Goal: Task Accomplishment & Management: Manage account settings

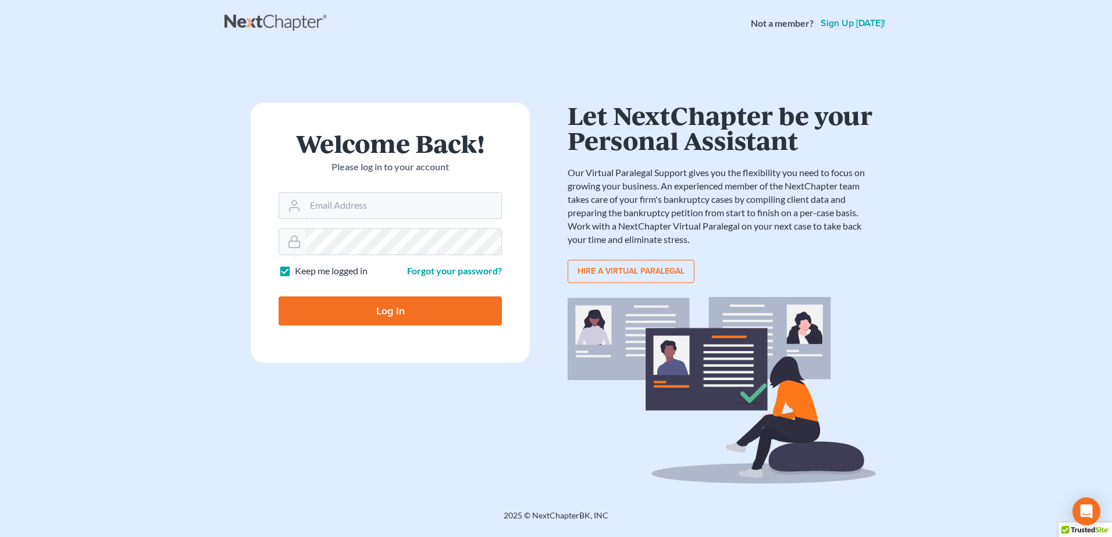
type input "mjones@jonesbankruptcy.com"
click at [427, 313] on input "Log In" at bounding box center [390, 311] width 223 height 29
type input "Thinking..."
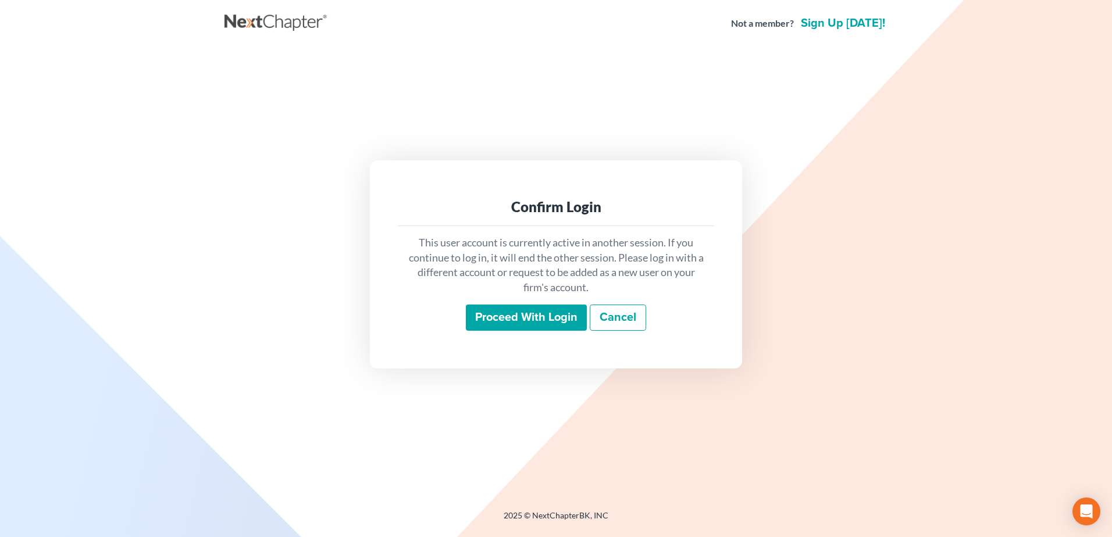
click at [526, 320] on input "Proceed with login" at bounding box center [526, 318] width 121 height 27
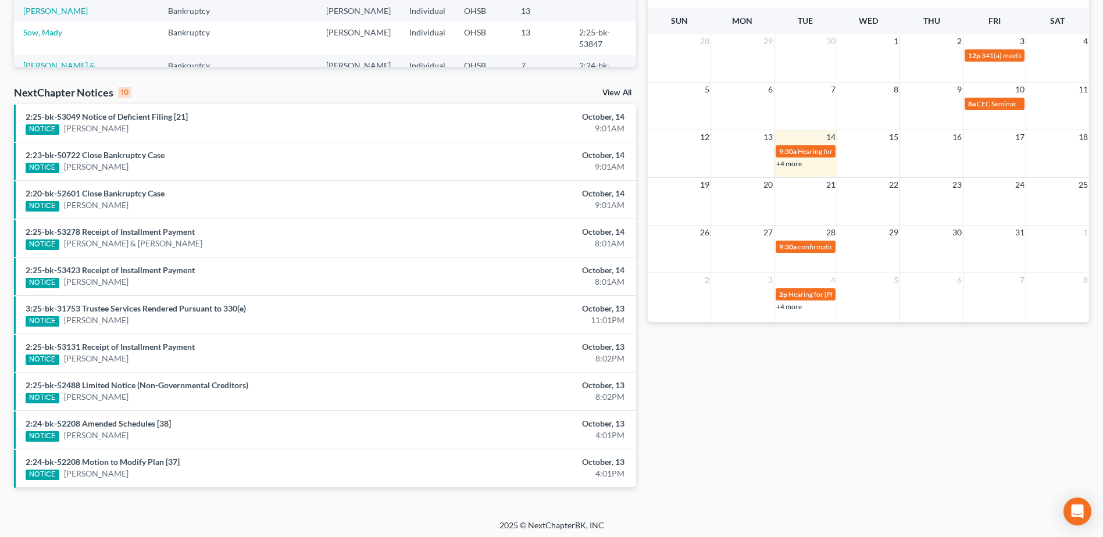
scroll to position [299, 0]
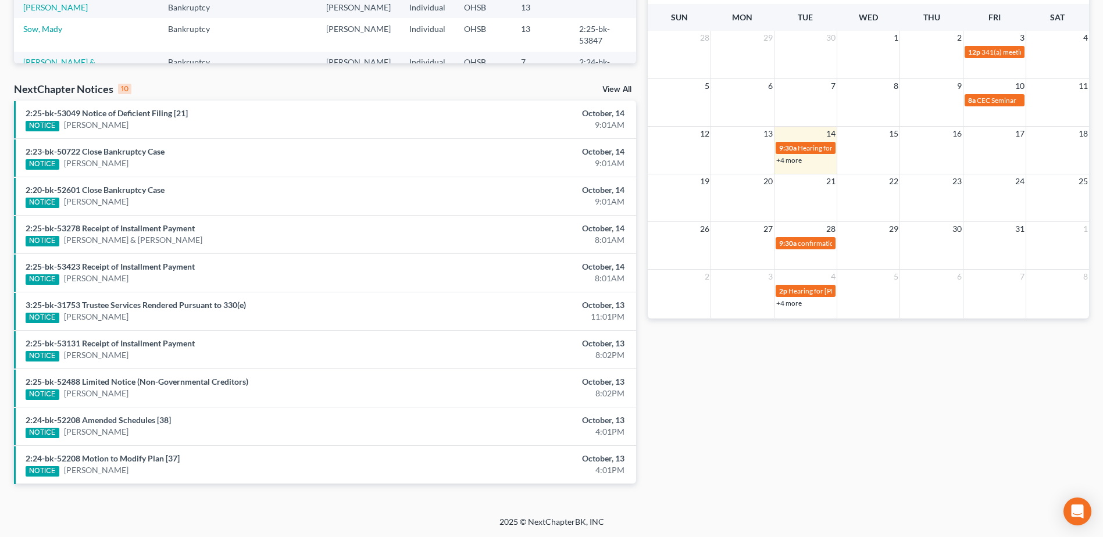
click at [613, 85] on link "View All" at bounding box center [616, 89] width 29 height 8
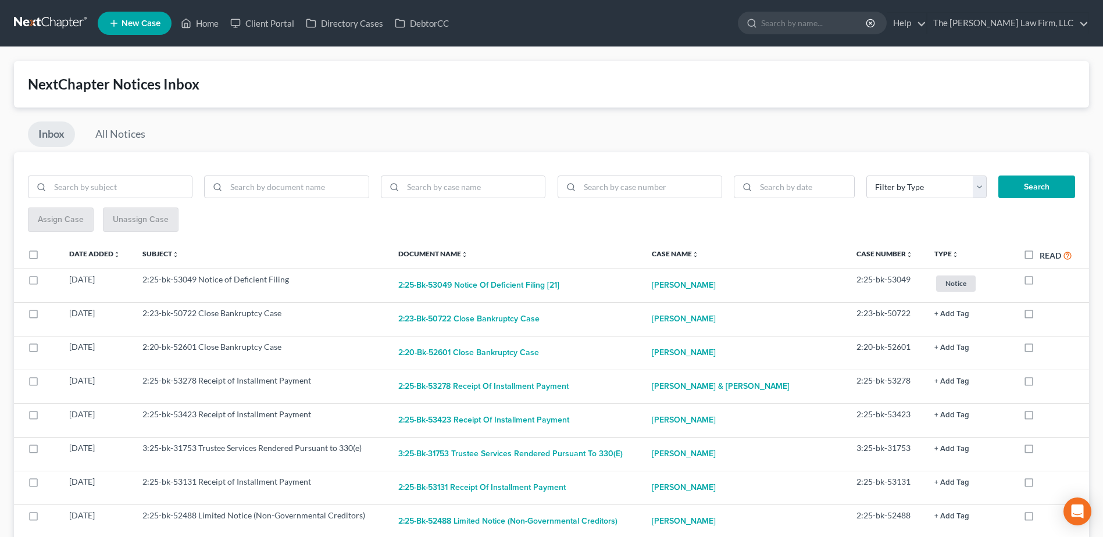
click at [1040, 254] on label "Read" at bounding box center [1056, 255] width 33 height 13
click at [1044, 254] on input "Read" at bounding box center [1048, 253] width 8 height 8
checkbox input "true"
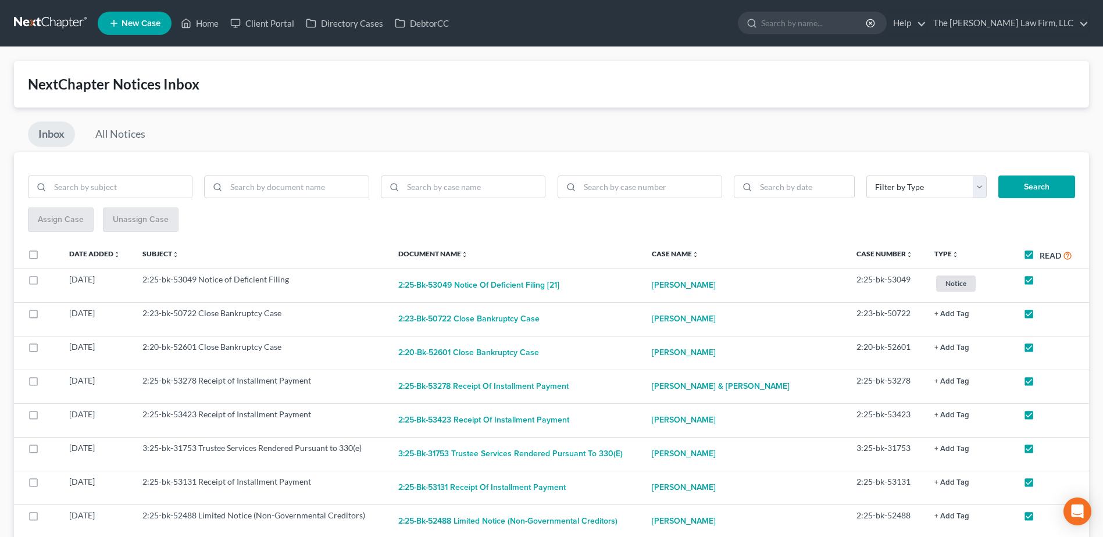
checkbox input "true"
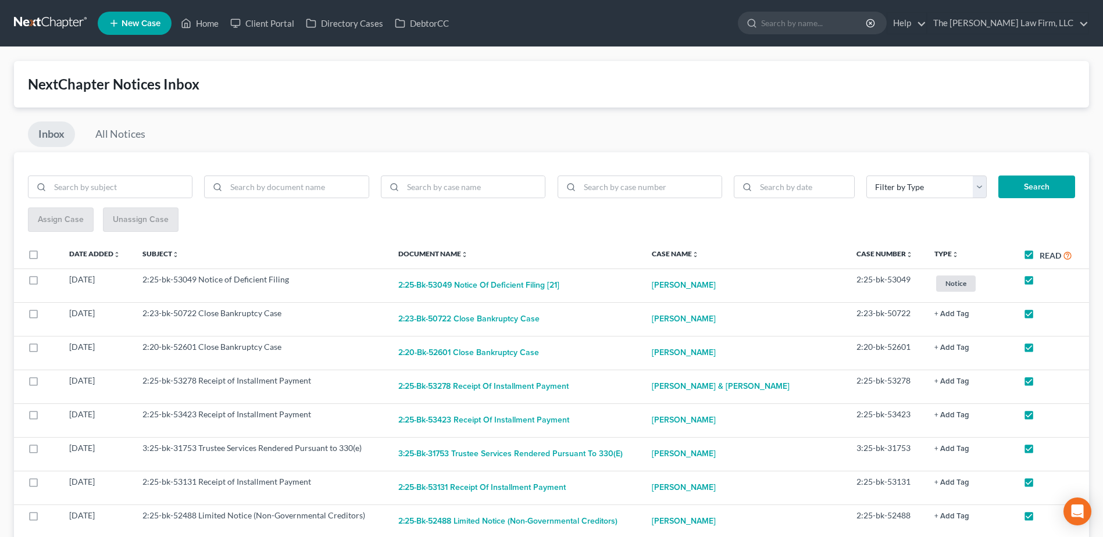
checkbox input "true"
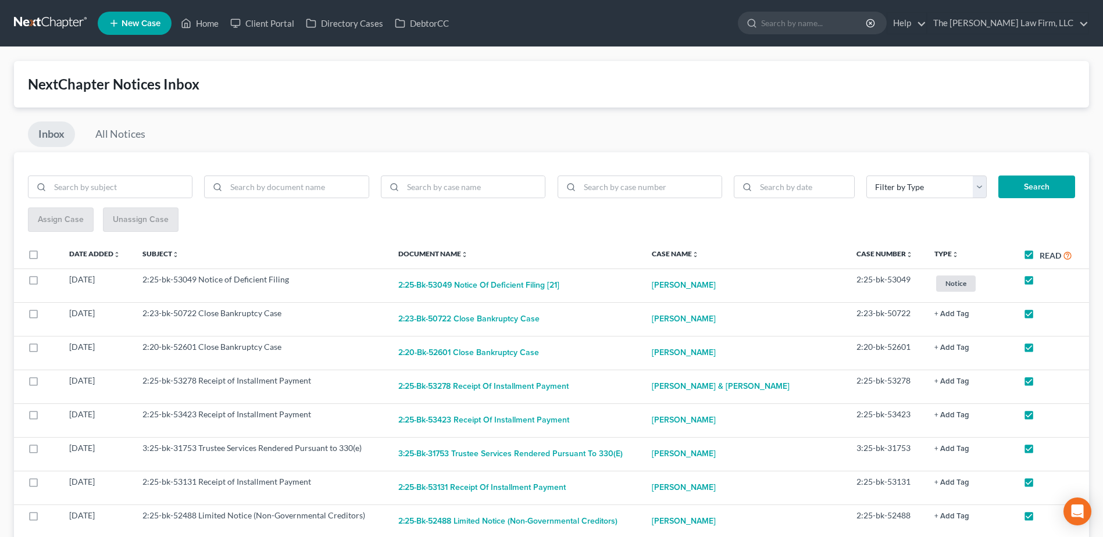
checkbox input "true"
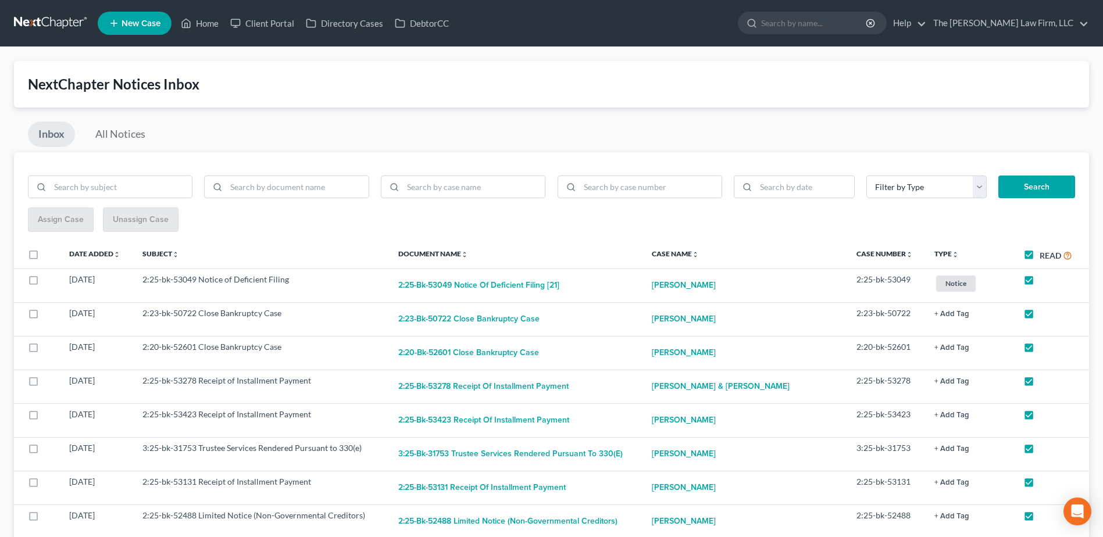
checkbox input "true"
